Goal: Task Accomplishment & Management: Manage account settings

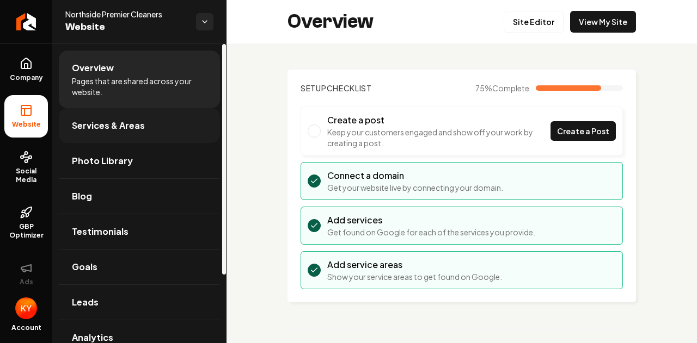
click at [128, 120] on span "Services & Areas" at bounding box center [108, 125] width 73 height 13
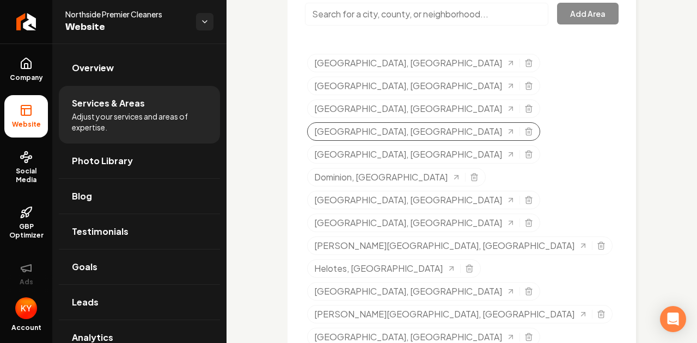
scroll to position [621, 0]
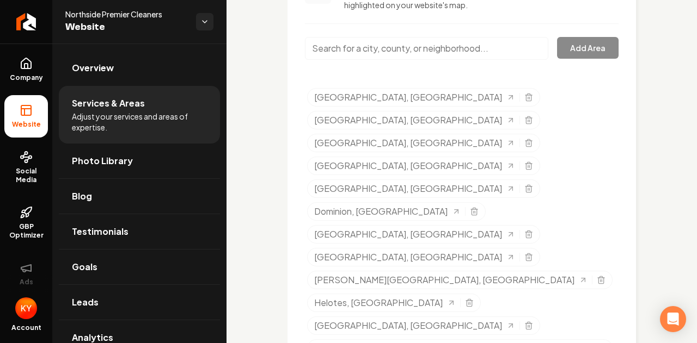
click at [396, 45] on input "Main content area" at bounding box center [426, 48] width 243 height 23
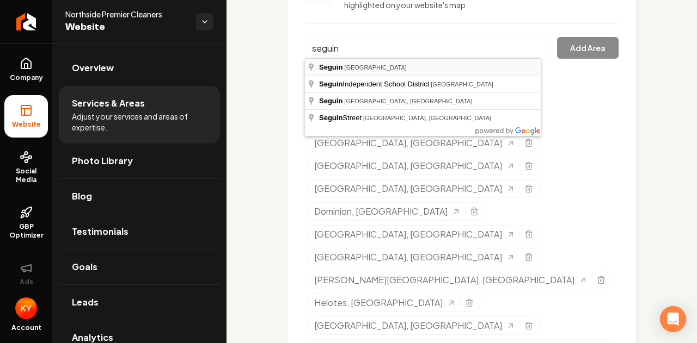
type input "[GEOGRAPHIC_DATA], [GEOGRAPHIC_DATA]"
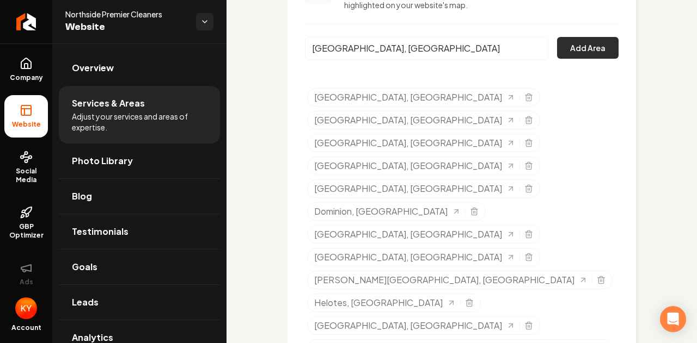
click at [594, 46] on button "Add Area" at bounding box center [588, 48] width 62 height 22
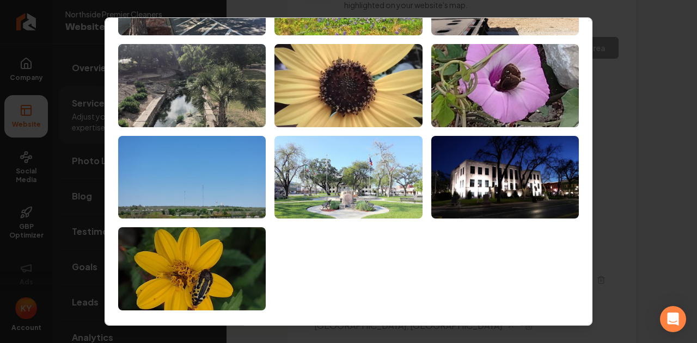
scroll to position [0, 0]
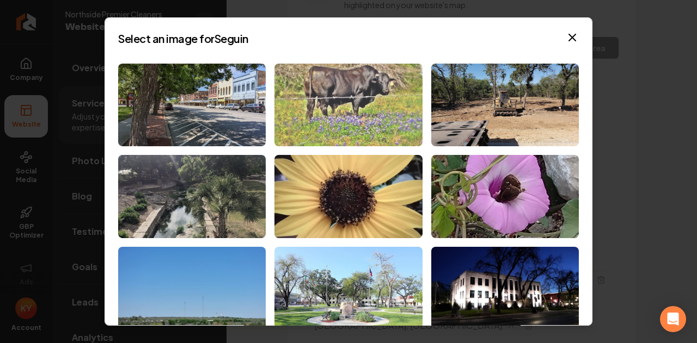
click at [353, 125] on img at bounding box center [348, 105] width 148 height 83
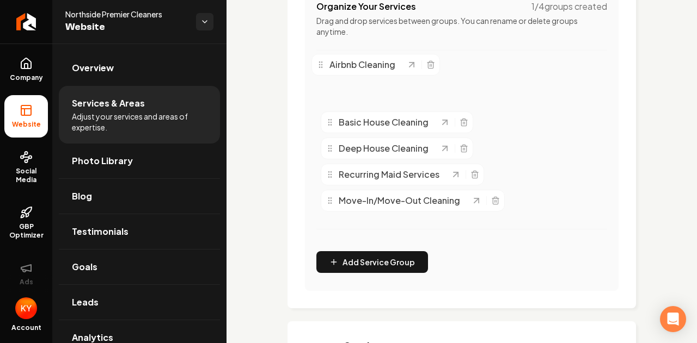
scroll to position [250, 0]
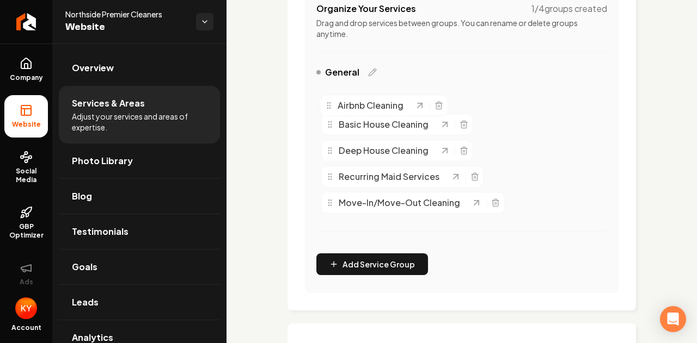
drag, startPoint x: 331, startPoint y: 65, endPoint x: 330, endPoint y: 104, distance: 39.2
click at [330, 104] on icon "Main content area" at bounding box center [328, 105] width 9 height 9
drag, startPoint x: 332, startPoint y: 101, endPoint x: 332, endPoint y: 239, distance: 137.7
click at [332, 239] on icon "Main content area" at bounding box center [330, 236] width 9 height 9
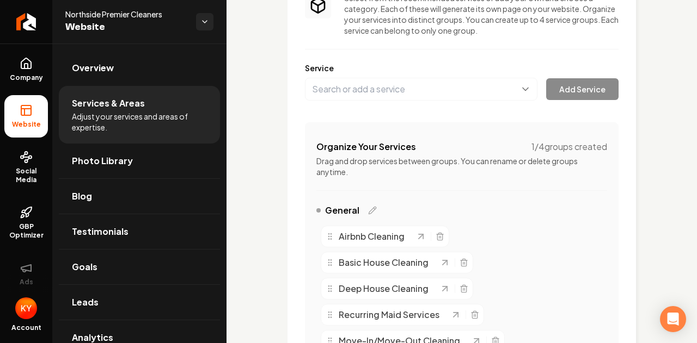
scroll to position [113, 0]
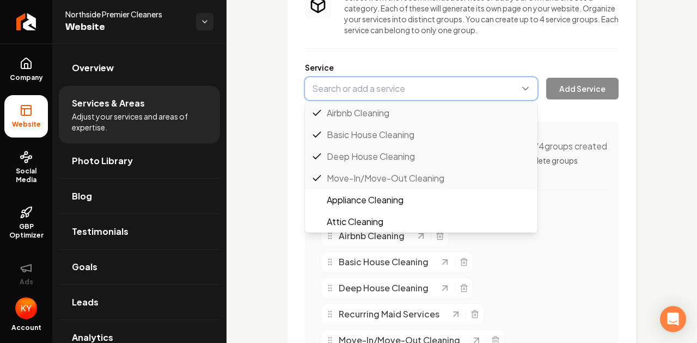
click at [383, 88] on button "Main content area" at bounding box center [421, 88] width 232 height 23
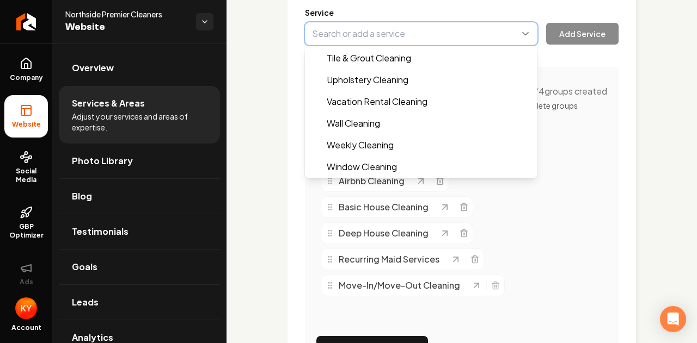
scroll to position [168, 0]
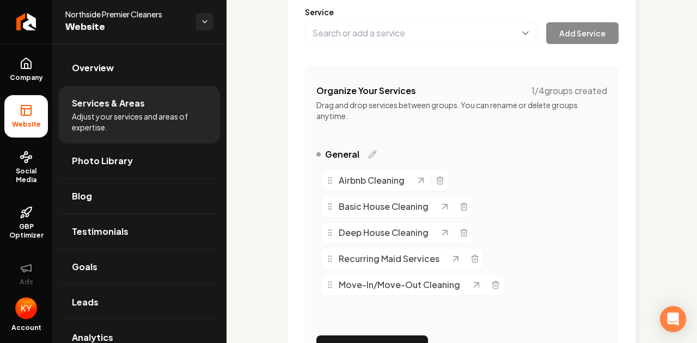
click at [599, 170] on div "Services Provided Select from the recommended services or add your own and choo…" at bounding box center [462, 147] width 314 height 457
click at [420, 180] on icon "Main content area" at bounding box center [421, 181] width 4 height 4
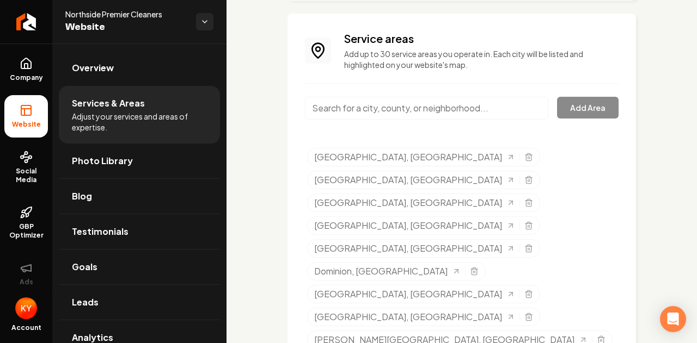
scroll to position [655, 0]
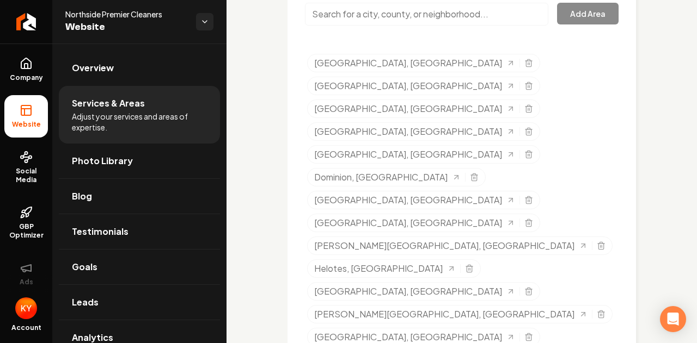
click at [378, 19] on input "Main content area" at bounding box center [426, 14] width 243 height 23
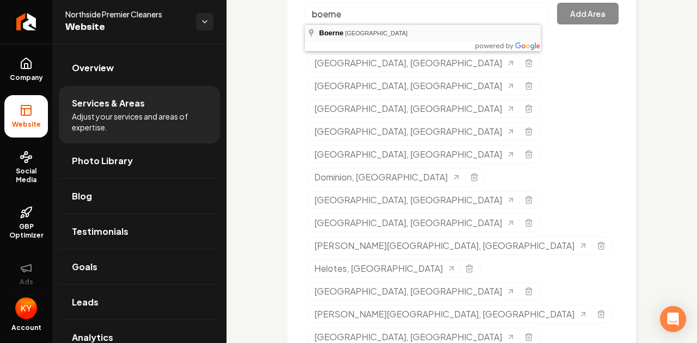
type input "[GEOGRAPHIC_DATA], [GEOGRAPHIC_DATA]"
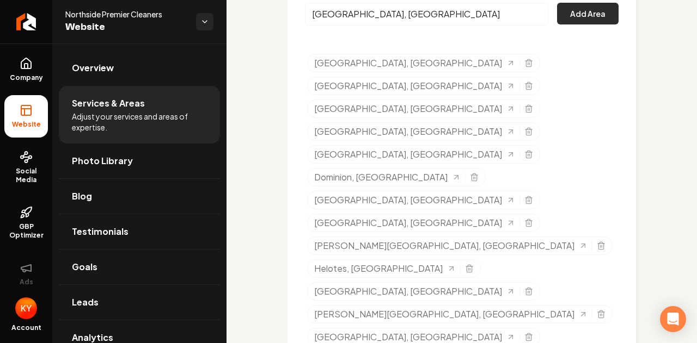
click at [585, 16] on button "Add Area" at bounding box center [588, 14] width 62 height 22
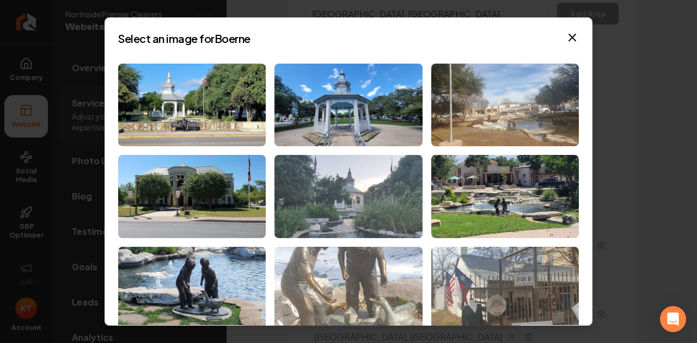
scroll to position [108, 0]
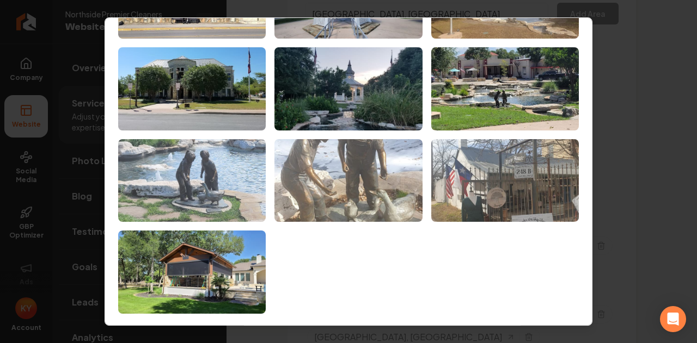
click at [206, 168] on img at bounding box center [192, 180] width 148 height 83
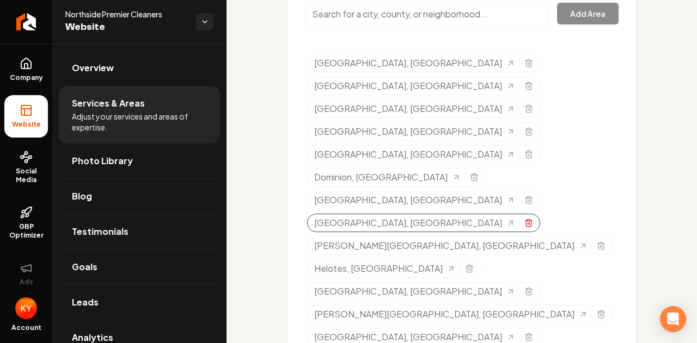
click at [530, 219] on icon "Selected tags" at bounding box center [528, 220] width 3 height 2
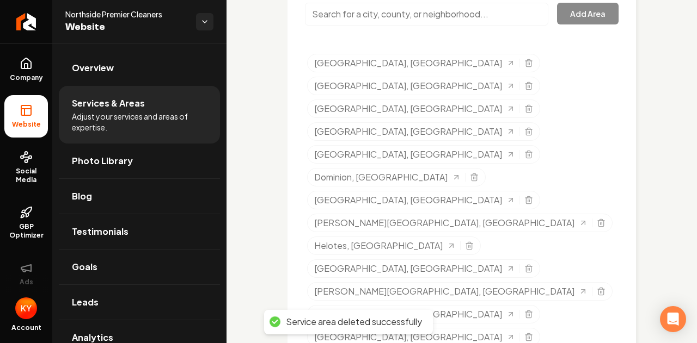
scroll to position [646, 0]
